Goal: Transaction & Acquisition: Purchase product/service

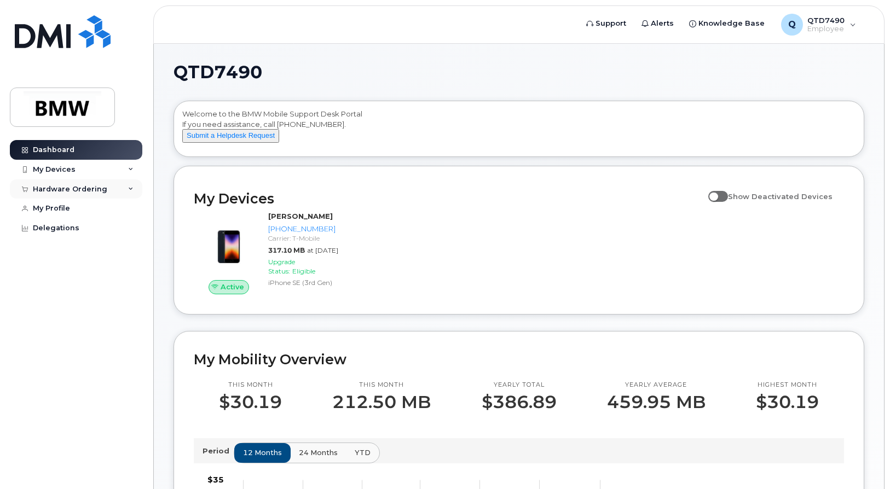
click at [131, 189] on icon at bounding box center [130, 189] width 5 height 5
click at [132, 170] on icon at bounding box center [130, 169] width 5 height 5
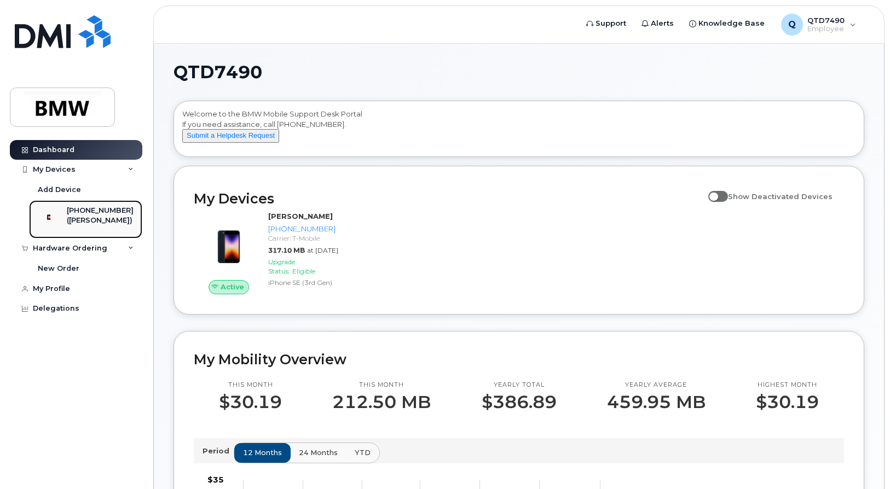
click at [100, 212] on div "[PHONE_NUMBER]" at bounding box center [100, 211] width 67 height 10
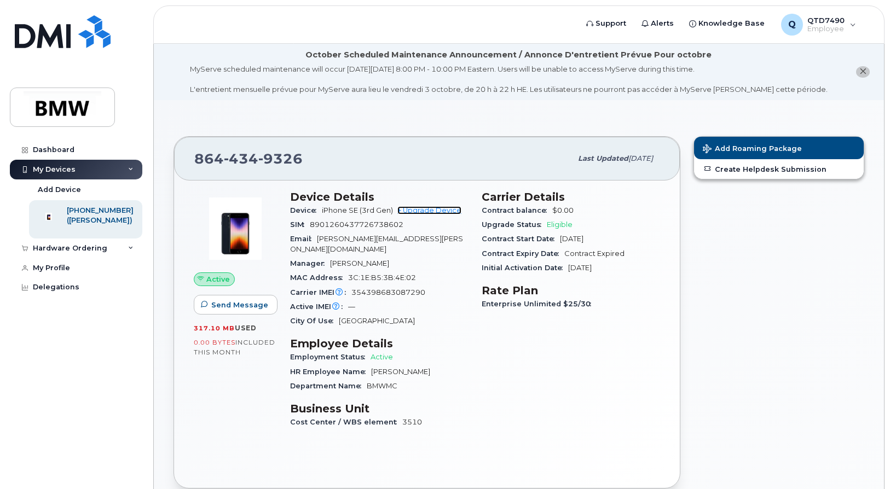
click at [436, 210] on link "+ Upgrade Device" at bounding box center [429, 210] width 64 height 8
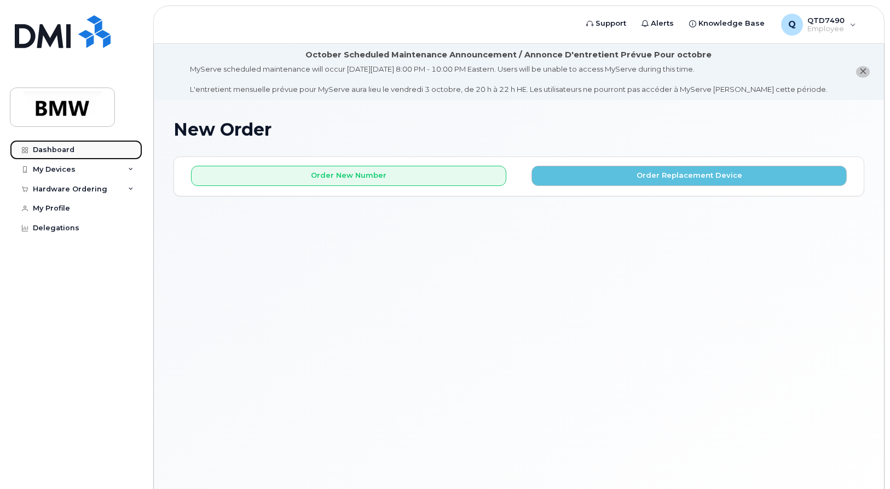
click at [44, 146] on div "Dashboard" at bounding box center [54, 150] width 42 height 9
